Goal: Task Accomplishment & Management: Use online tool/utility

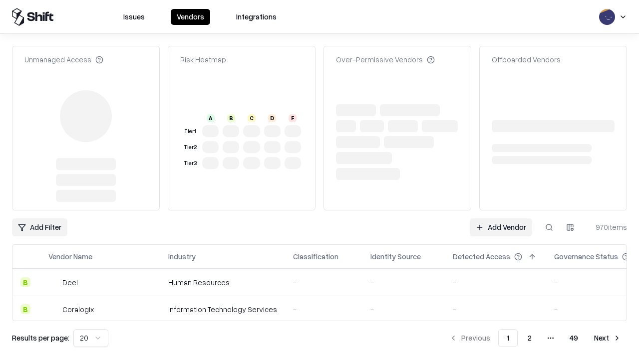
click at [501, 219] on link "Add Vendor" at bounding box center [501, 228] width 62 height 18
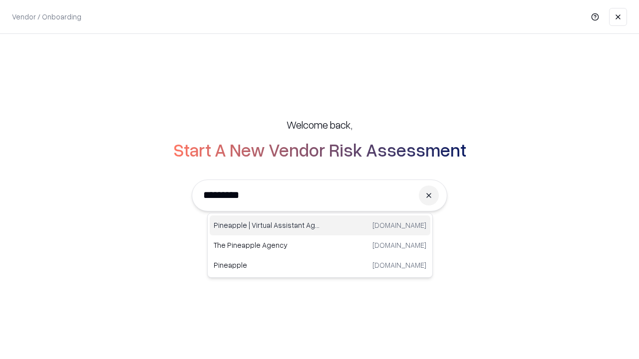
click at [320, 226] on div "Pineapple | Virtual Assistant Agency [DOMAIN_NAME]" at bounding box center [320, 226] width 221 height 20
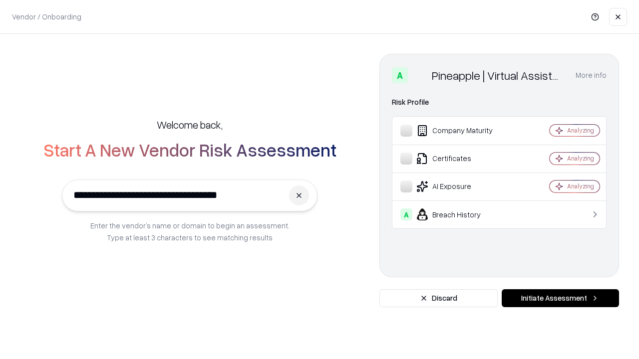
type input "**********"
click at [560, 298] on button "Initiate Assessment" at bounding box center [560, 298] width 117 height 18
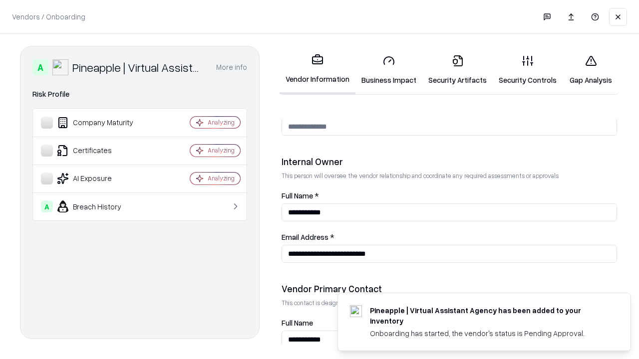
scroll to position [517, 0]
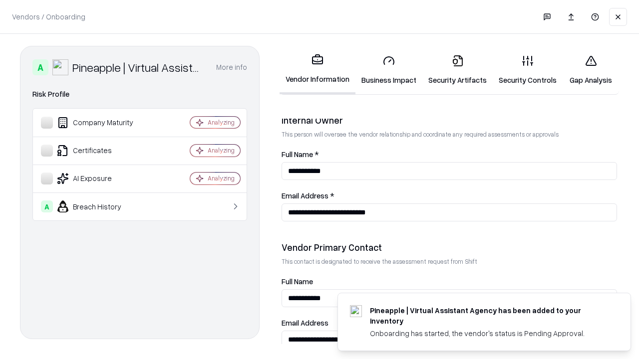
click at [389, 70] on link "Business Impact" at bounding box center [388, 70] width 67 height 46
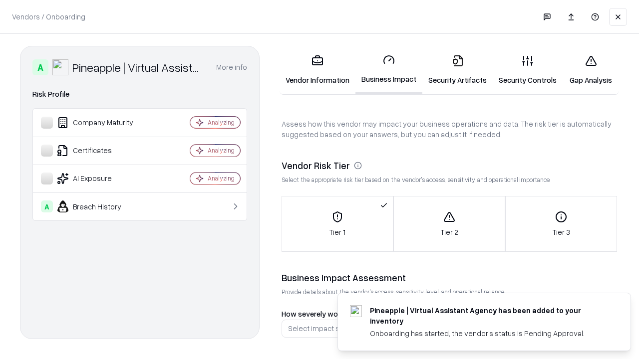
click at [590, 70] on link "Gap Analysis" at bounding box center [590, 70] width 56 height 46
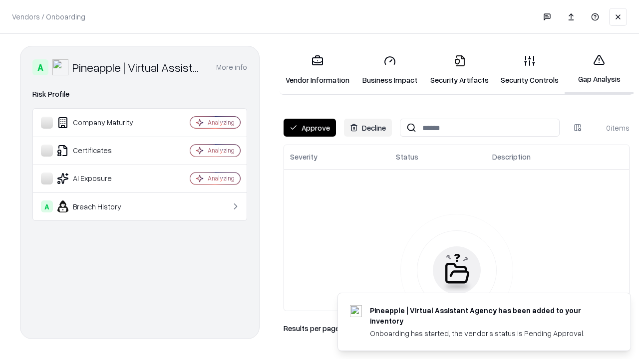
click at [309, 128] on button "Approve" at bounding box center [309, 128] width 52 height 18
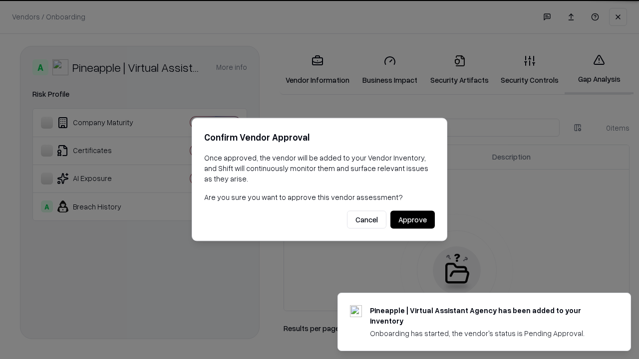
click at [412, 220] on button "Approve" at bounding box center [412, 220] width 44 height 18
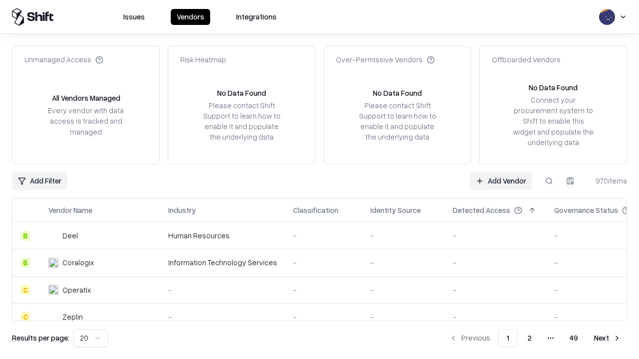
type input "**********"
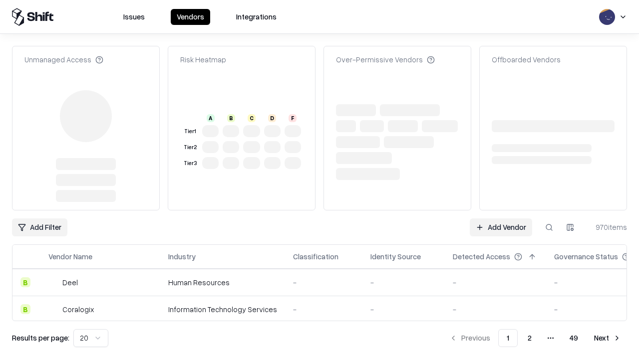
click at [501, 228] on link "Add Vendor" at bounding box center [501, 228] width 62 height 18
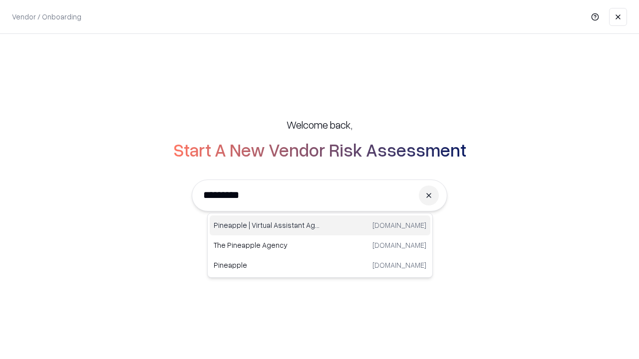
click at [320, 226] on div "Pineapple | Virtual Assistant Agency [DOMAIN_NAME]" at bounding box center [320, 226] width 221 height 20
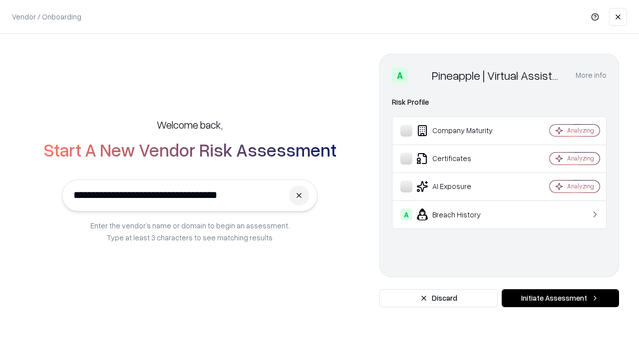
type input "**********"
click at [560, 298] on button "Initiate Assessment" at bounding box center [560, 298] width 117 height 18
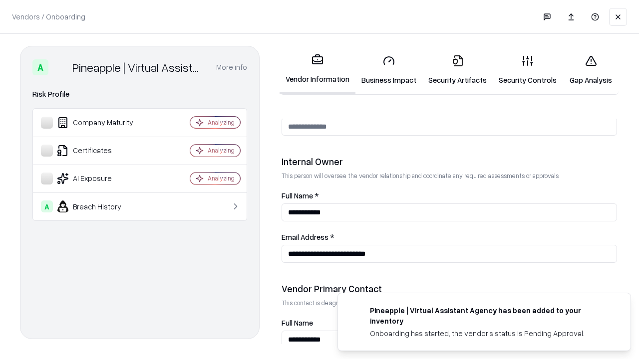
scroll to position [517, 0]
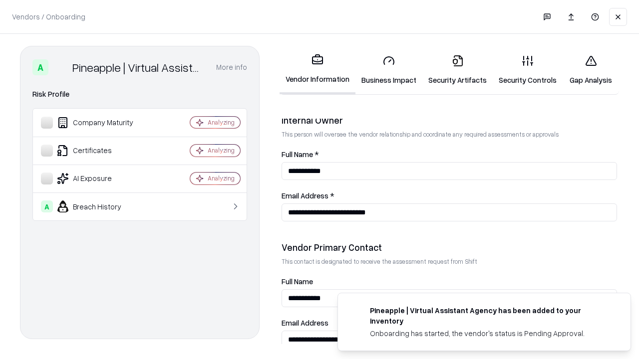
click at [590, 70] on link "Gap Analysis" at bounding box center [590, 70] width 56 height 46
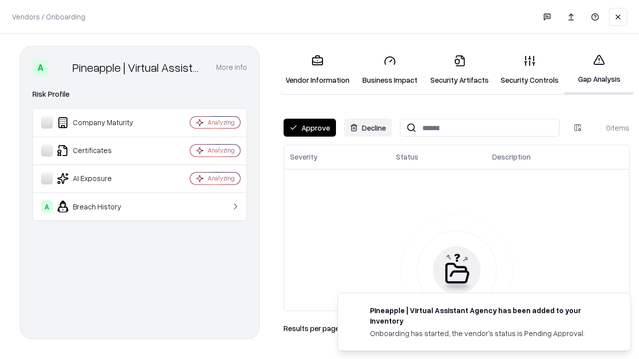
click at [309, 128] on button "Approve" at bounding box center [309, 128] width 52 height 18
